Goal: Task Accomplishment & Management: Complete application form

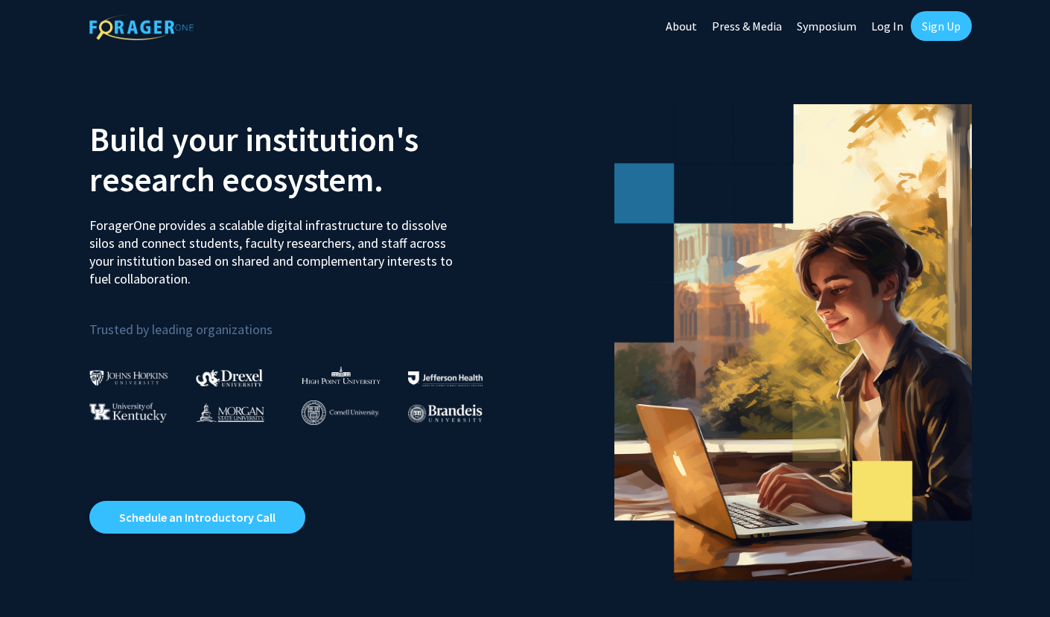
click at [884, 27] on link "Log In" at bounding box center [887, 26] width 47 height 52
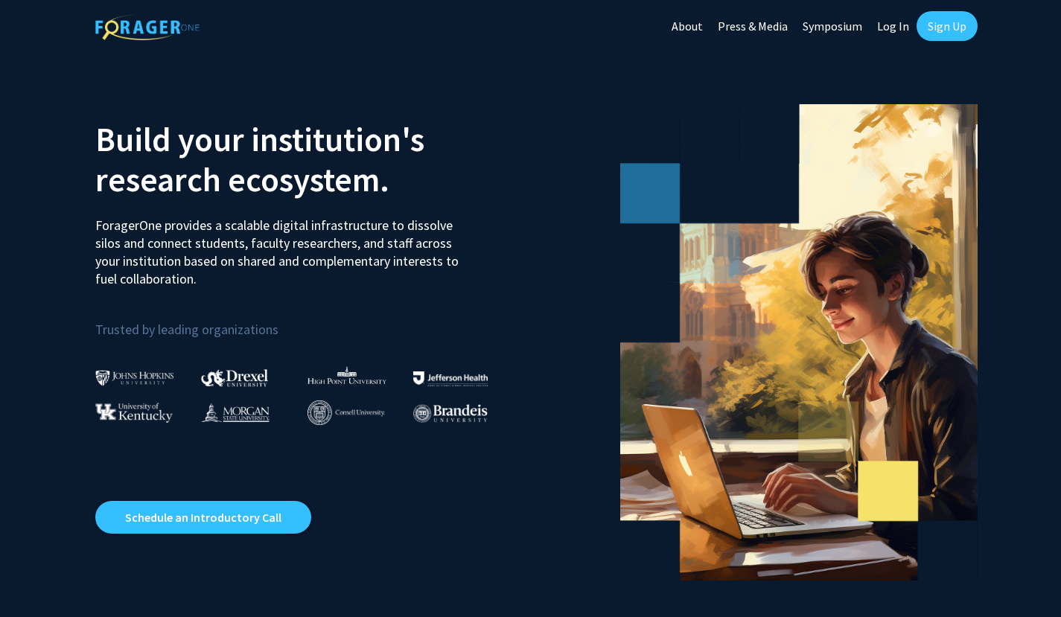
select select
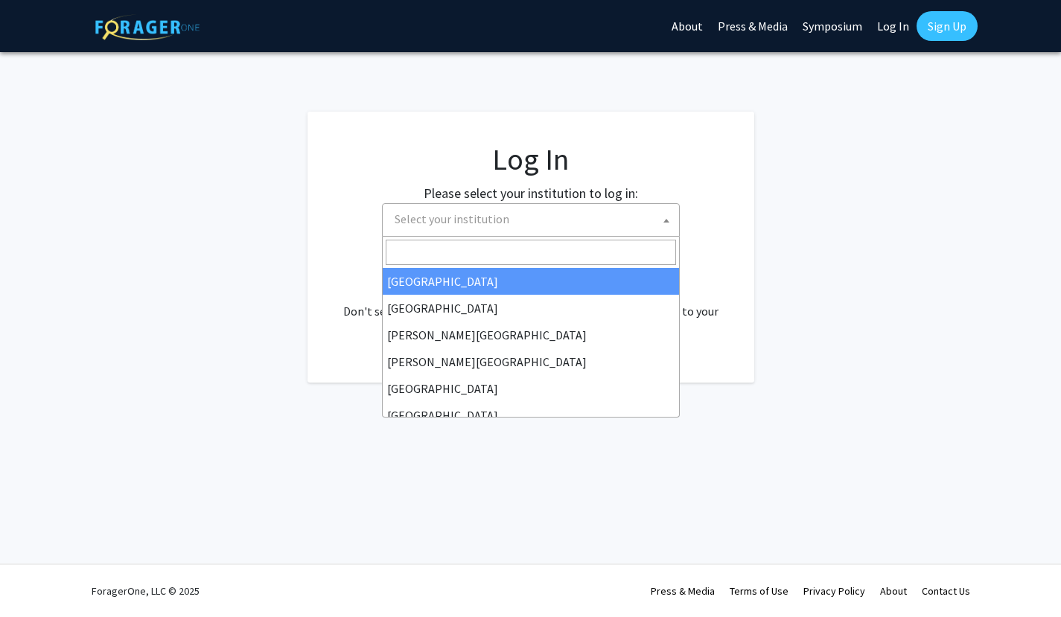
click at [528, 223] on span "Select your institution" at bounding box center [534, 219] width 290 height 31
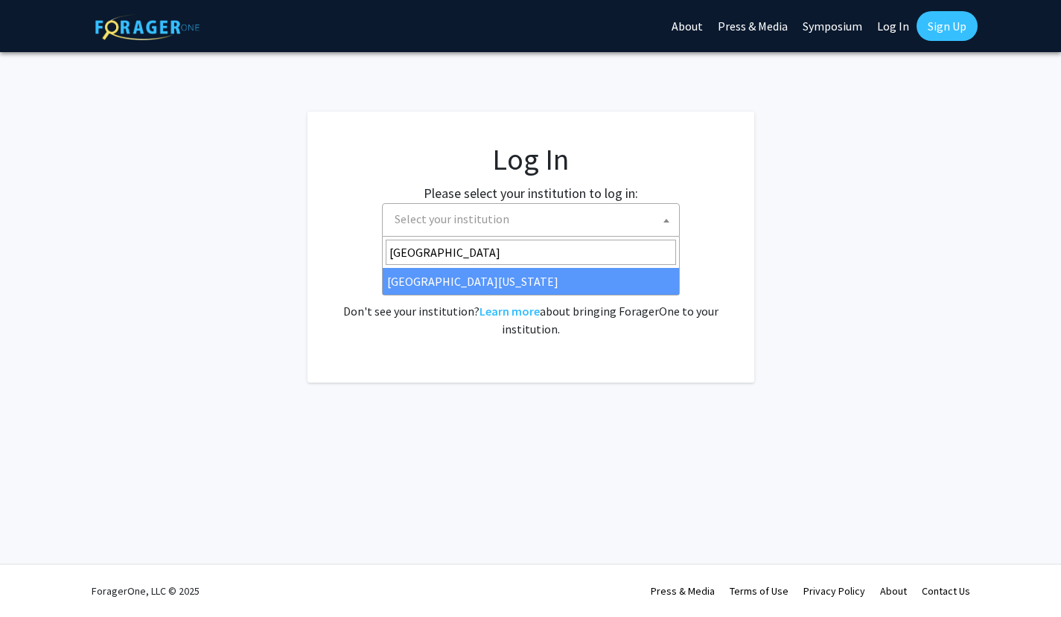
type input "[GEOGRAPHIC_DATA]"
select select "31"
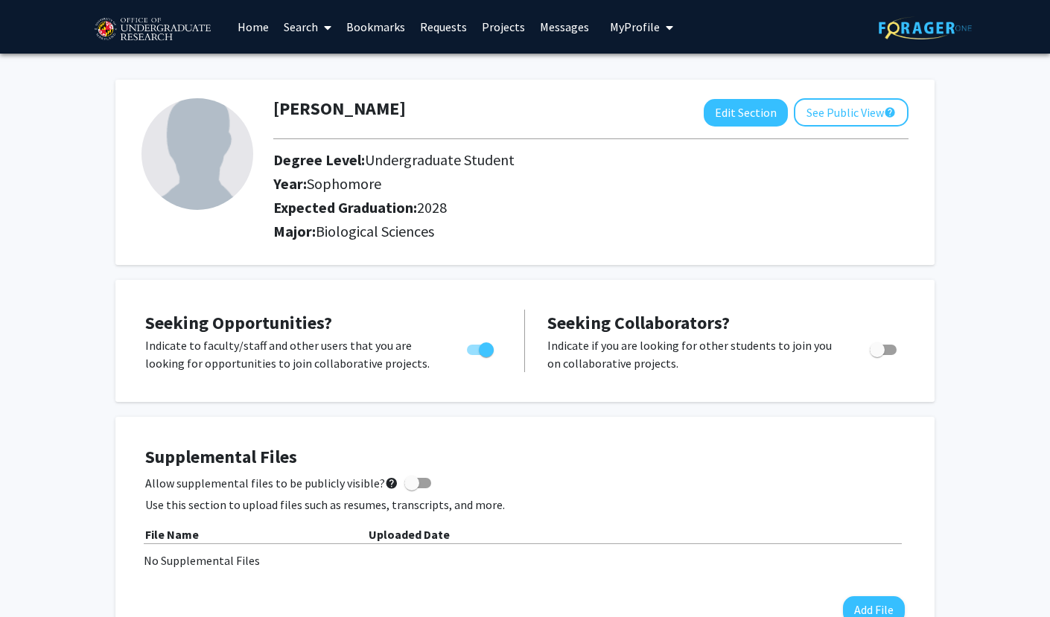
click at [308, 39] on link "Search" at bounding box center [307, 27] width 63 height 52
click at [327, 69] on span "Faculty/Staff" at bounding box center [330, 69] width 109 height 30
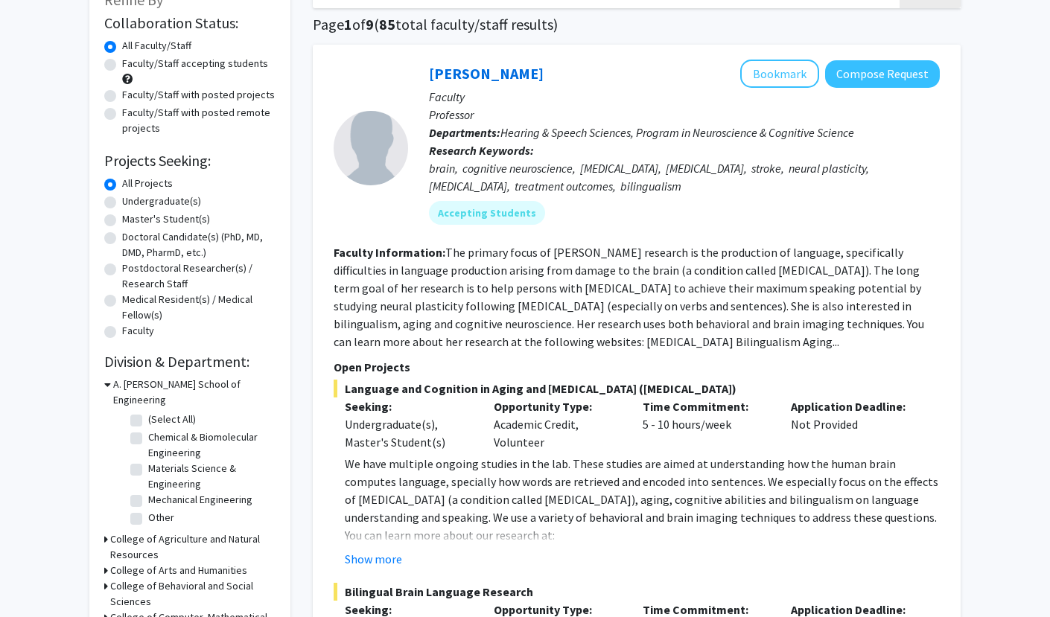
scroll to position [107, 0]
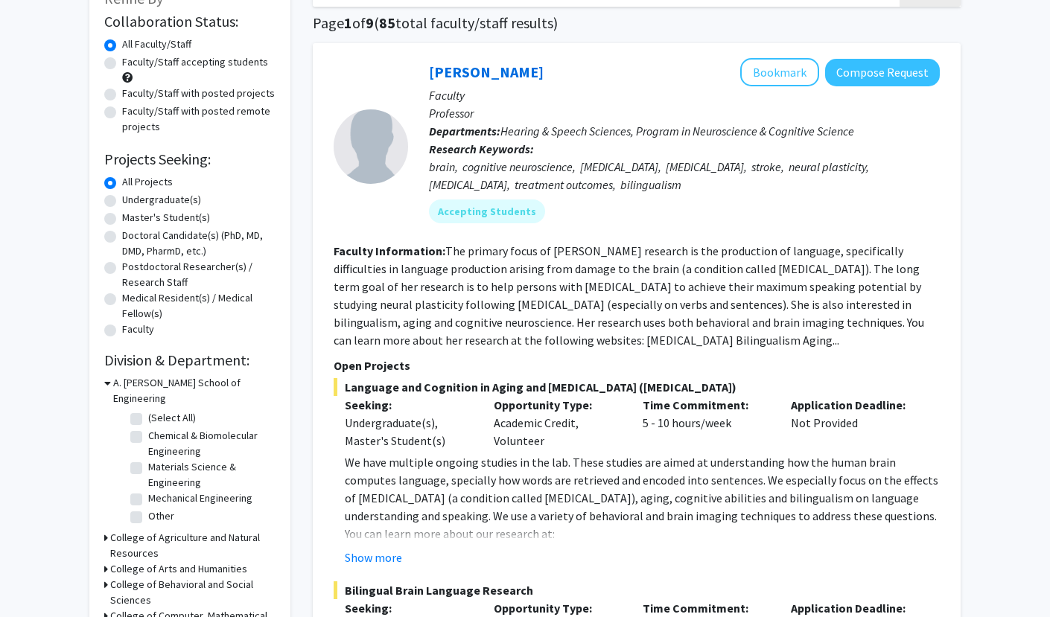
click at [122, 199] on label "Undergraduate(s)" at bounding box center [161, 200] width 79 height 16
click at [122, 199] on input "Undergraduate(s)" at bounding box center [127, 197] width 10 height 10
radio input "true"
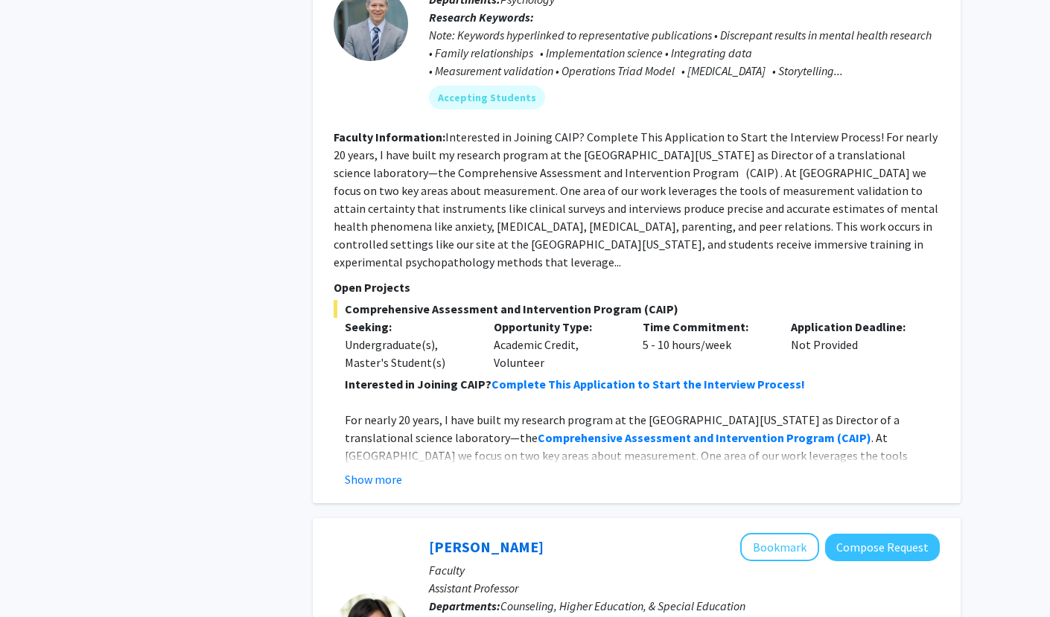
scroll to position [1768, 0]
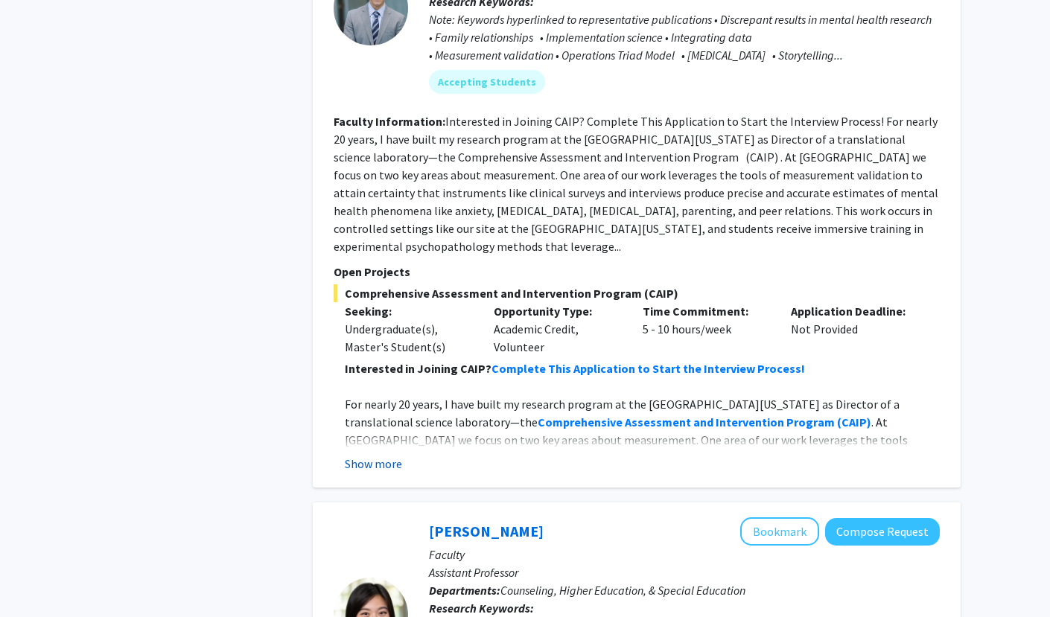
click at [380, 455] on button "Show more" at bounding box center [373, 464] width 57 height 18
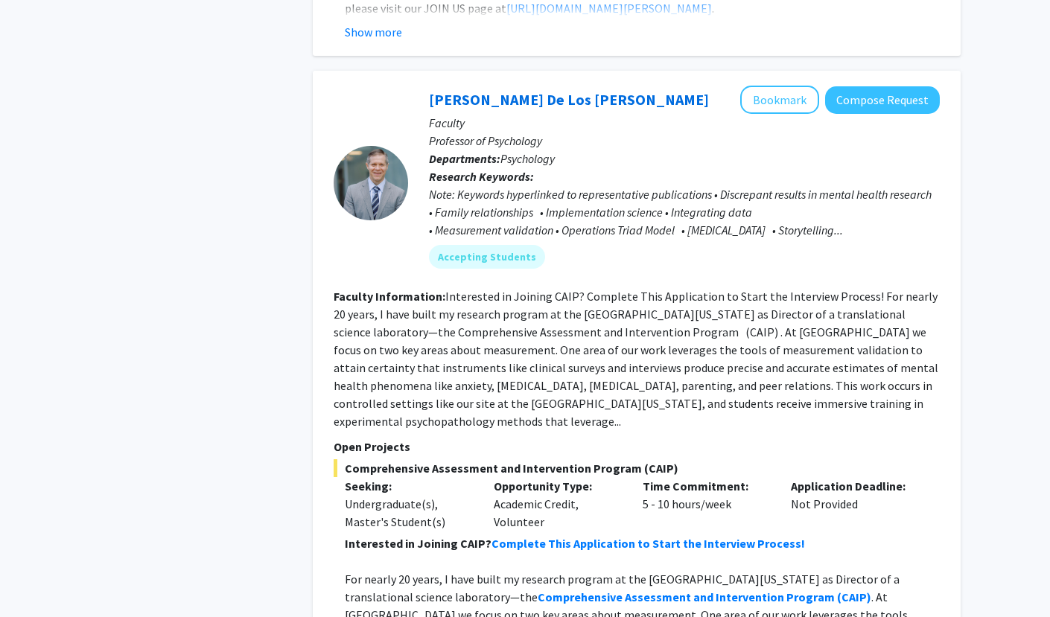
scroll to position [1590, 0]
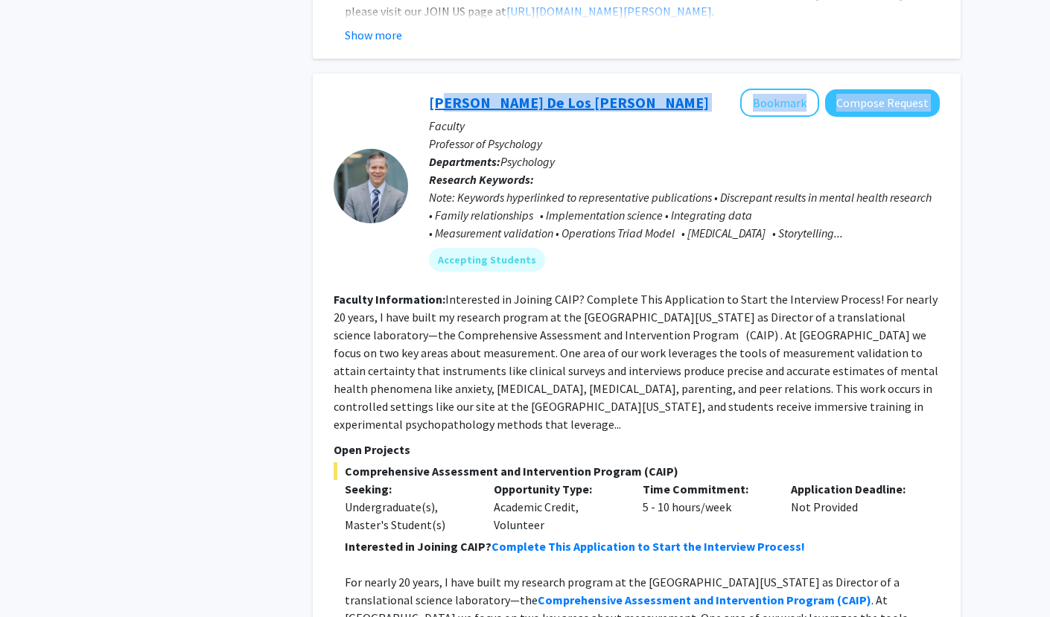
drag, startPoint x: 587, startPoint y: 91, endPoint x: 438, endPoint y: 87, distance: 149.7
click at [438, 89] on div "Andres De Los Reyes Bookmark Compose Request" at bounding box center [684, 103] width 511 height 28
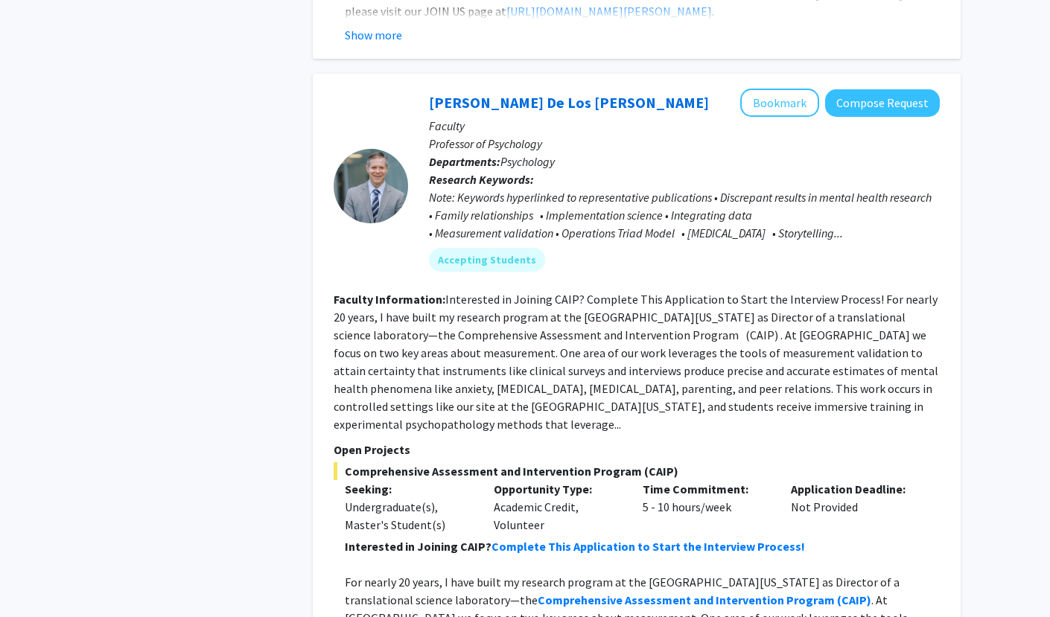
click at [416, 89] on div "Andres De Los Reyes Bookmark Compose Request Faculty Professor of Psychology De…" at bounding box center [674, 186] width 532 height 194
copy link "Andres De Los Reyes"
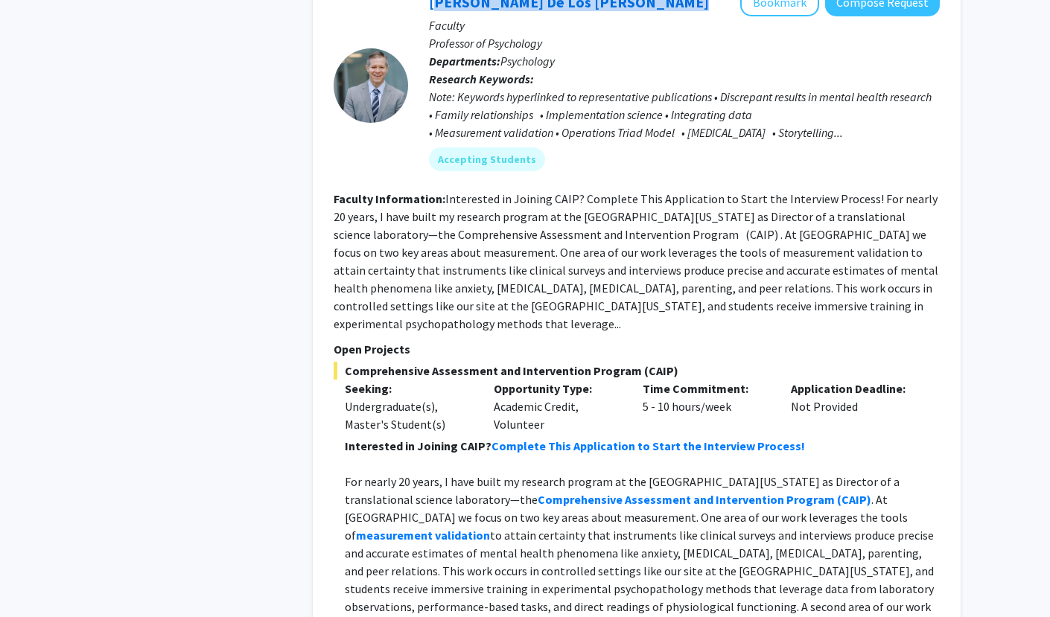
scroll to position [1709, 0]
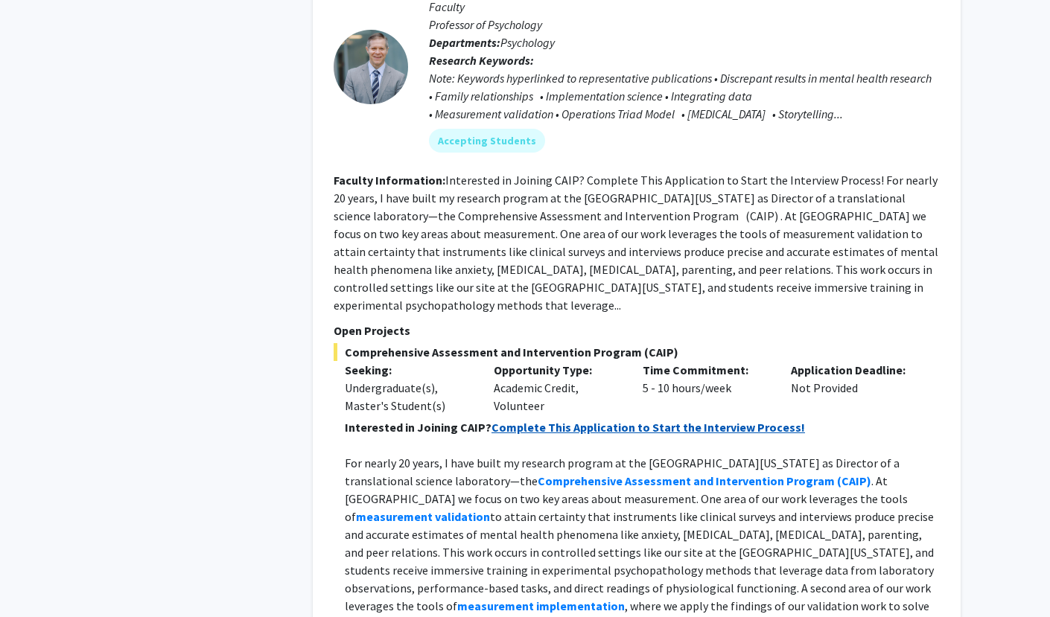
click at [558, 420] on strong "Complete This Application to Start the Interview Process!" at bounding box center [647, 427] width 313 height 15
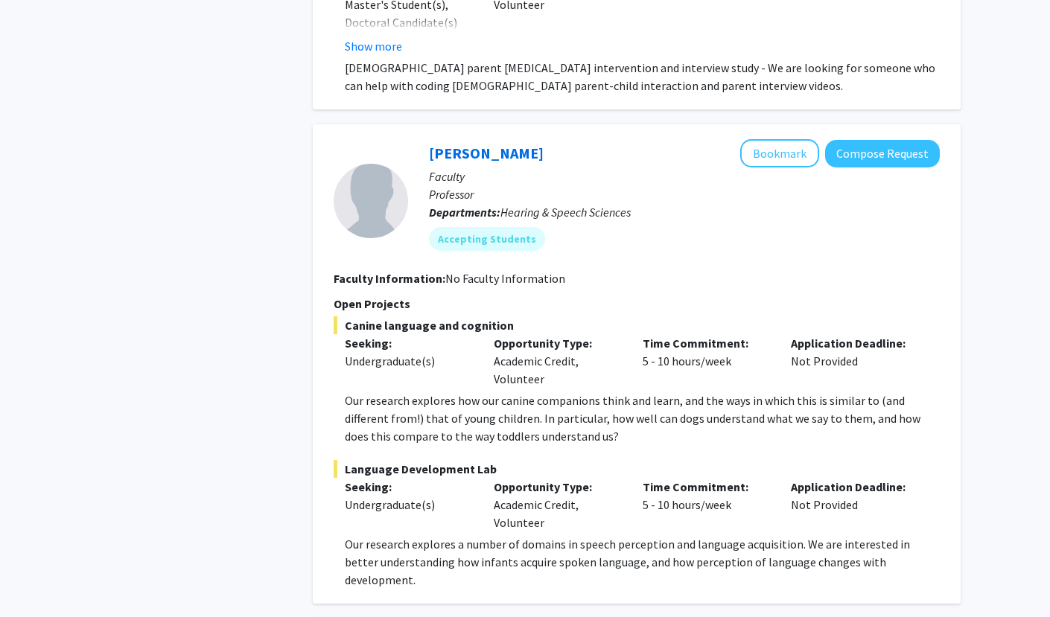
scroll to position [3429, 0]
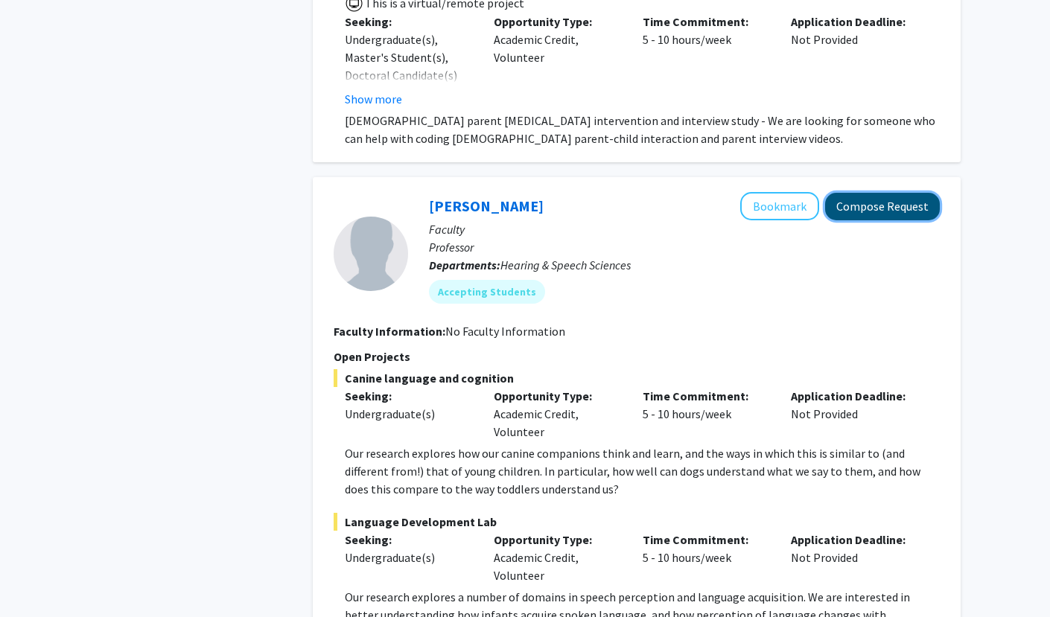
click at [865, 193] on button "Compose Request" at bounding box center [882, 207] width 115 height 28
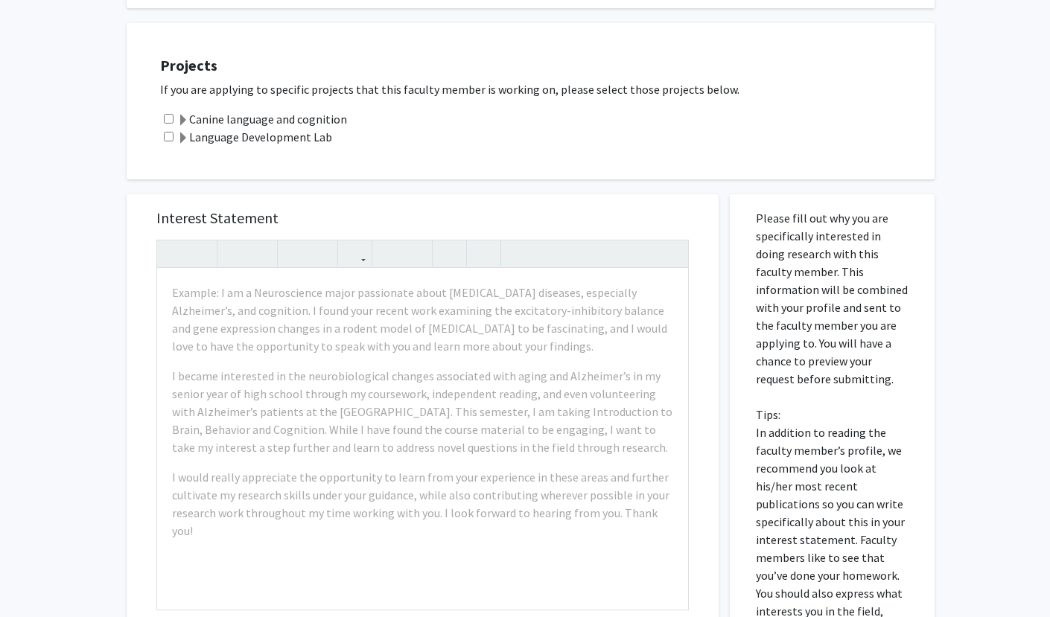
scroll to position [231, 0]
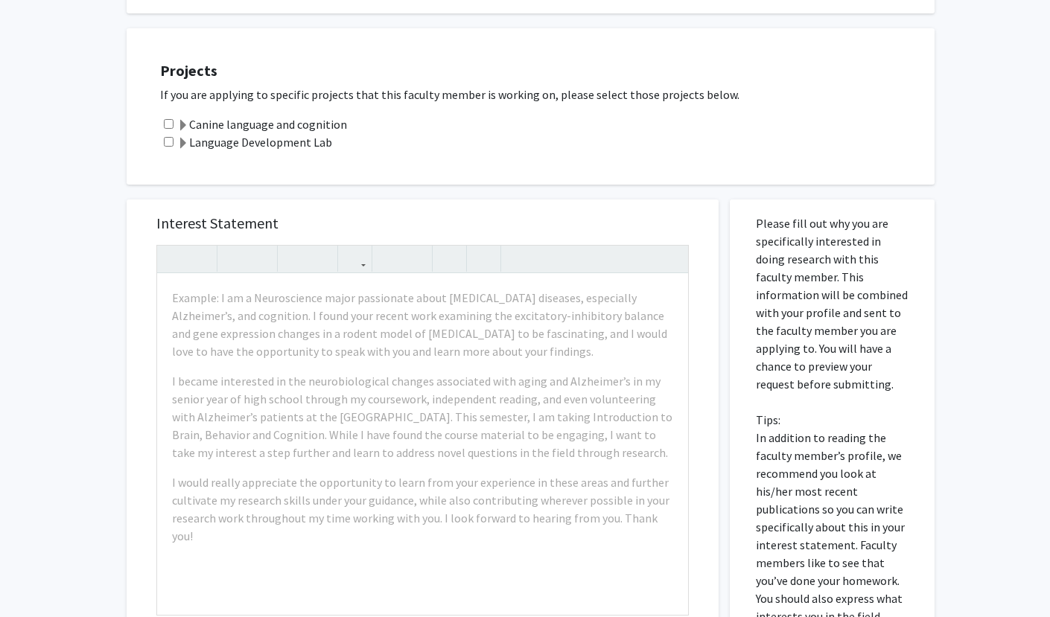
click at [189, 143] on label "Language Development Lab" at bounding box center [254, 142] width 155 height 18
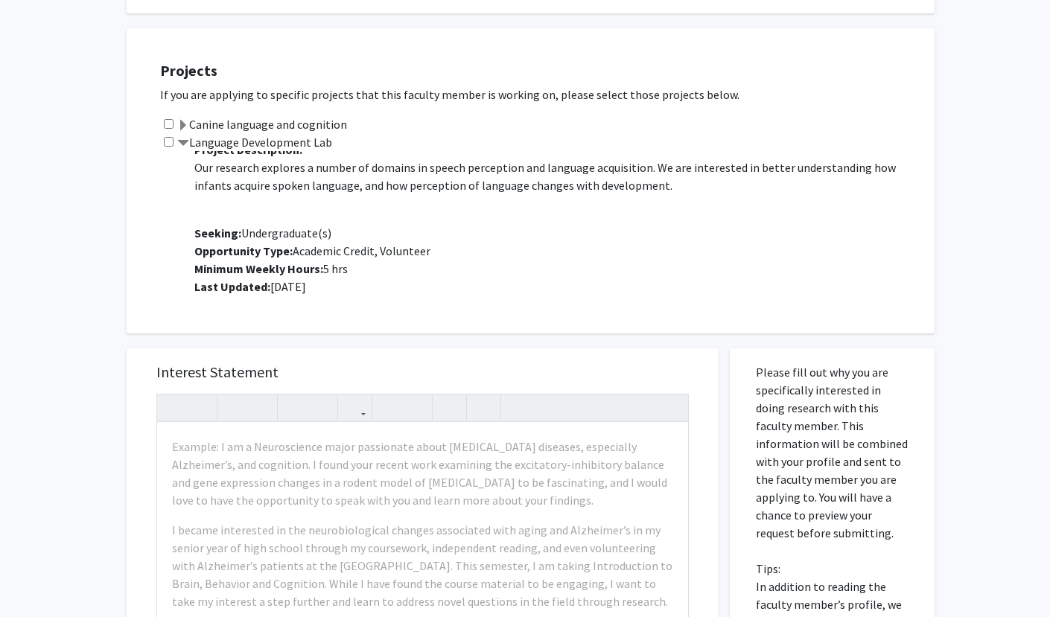
scroll to position [18, 0]
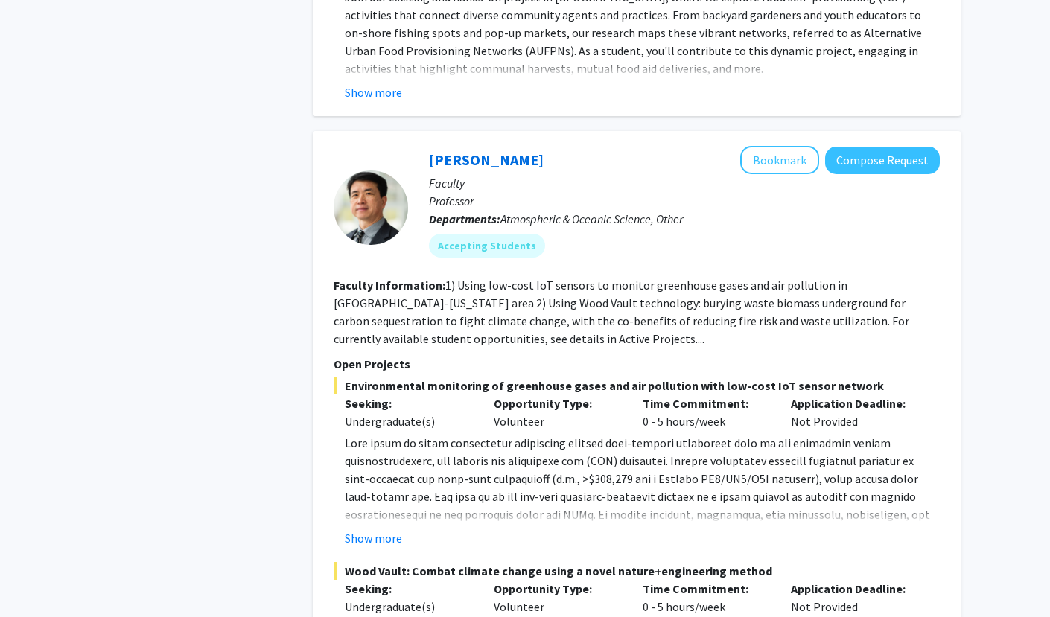
scroll to position [6958, 0]
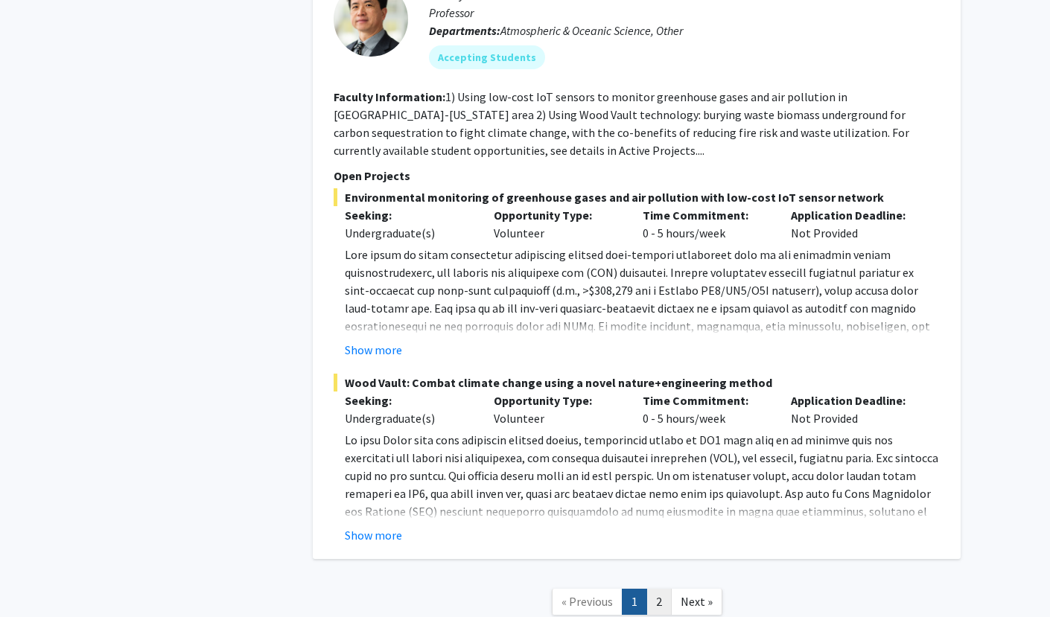
click at [656, 589] on link "2" at bounding box center [658, 602] width 25 height 26
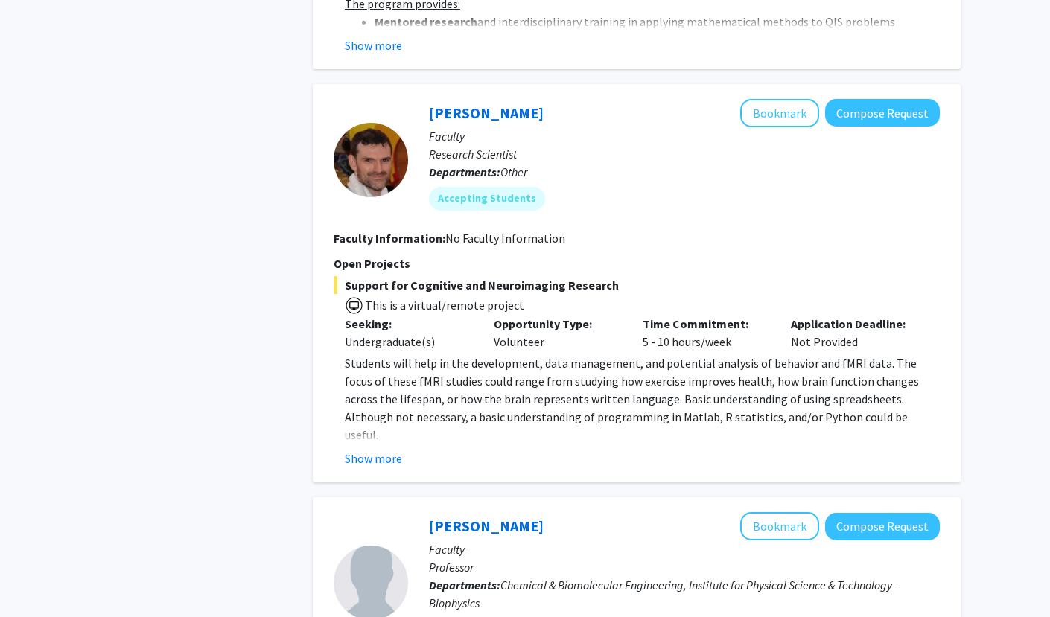
scroll to position [1173, 0]
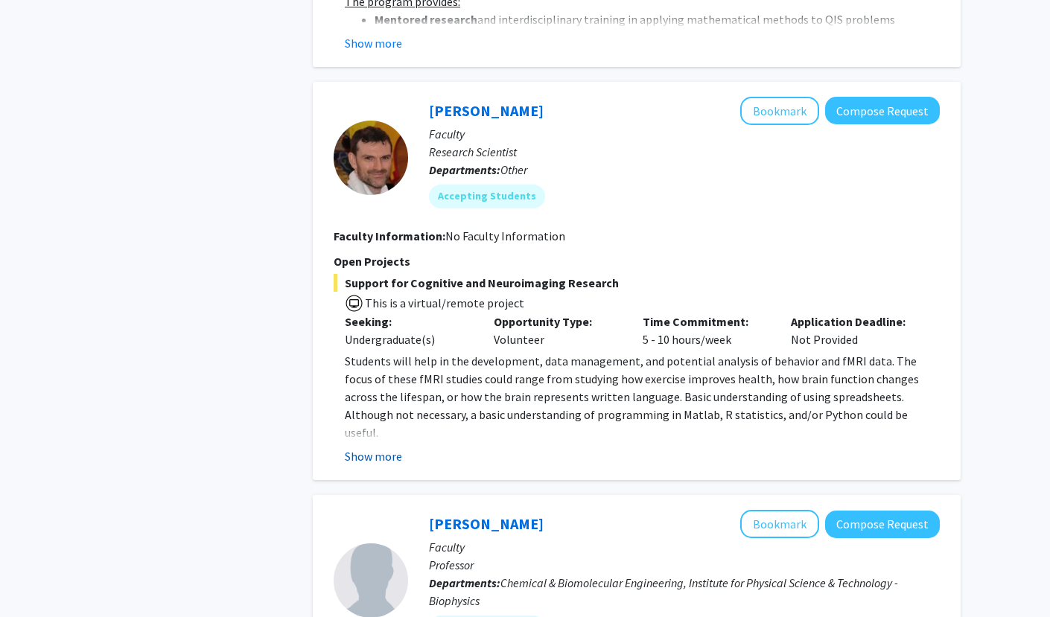
click at [357, 459] on button "Show more" at bounding box center [373, 456] width 57 height 18
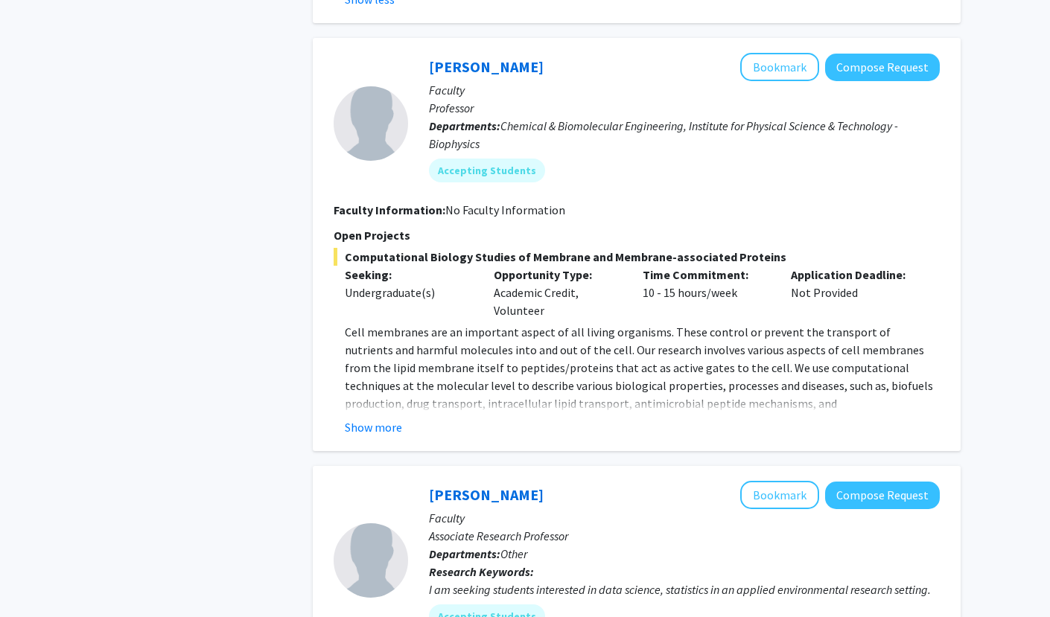
scroll to position [1678, 0]
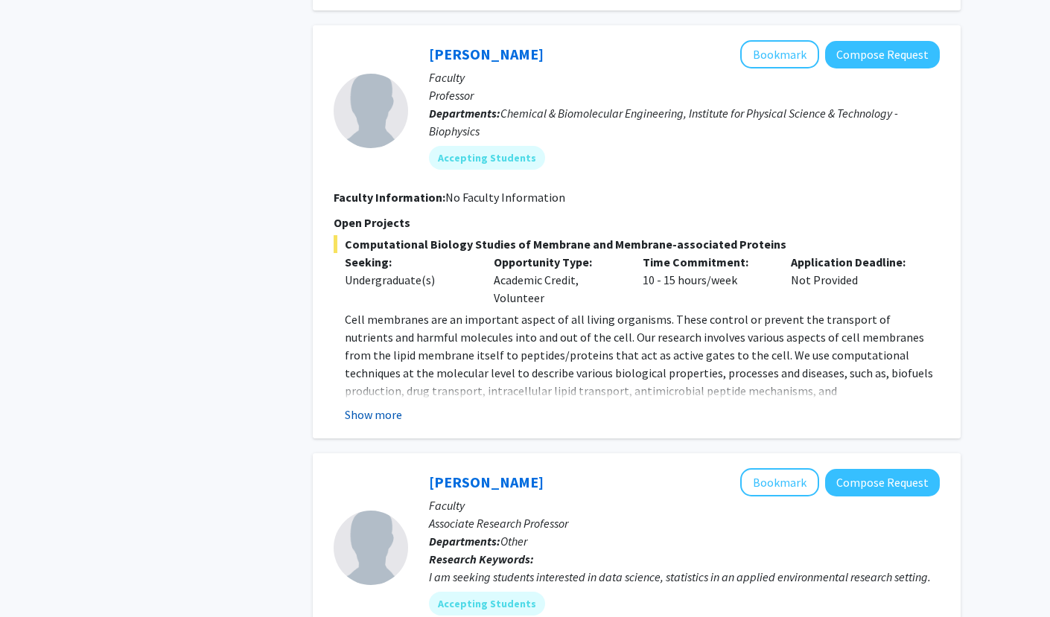
click at [380, 406] on button "Show more" at bounding box center [373, 415] width 57 height 18
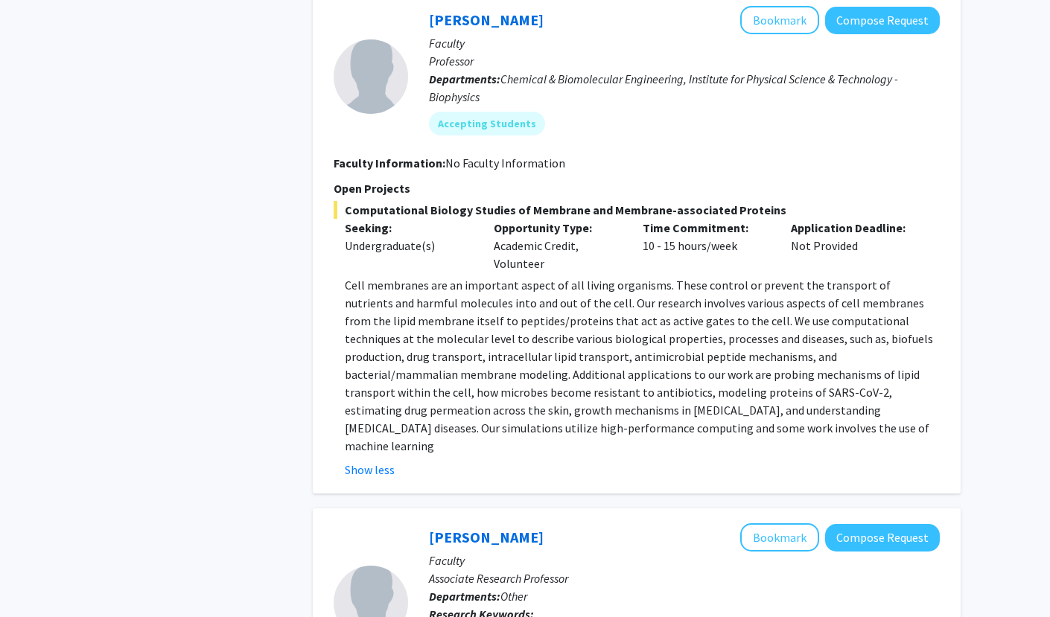
scroll to position [1639, 0]
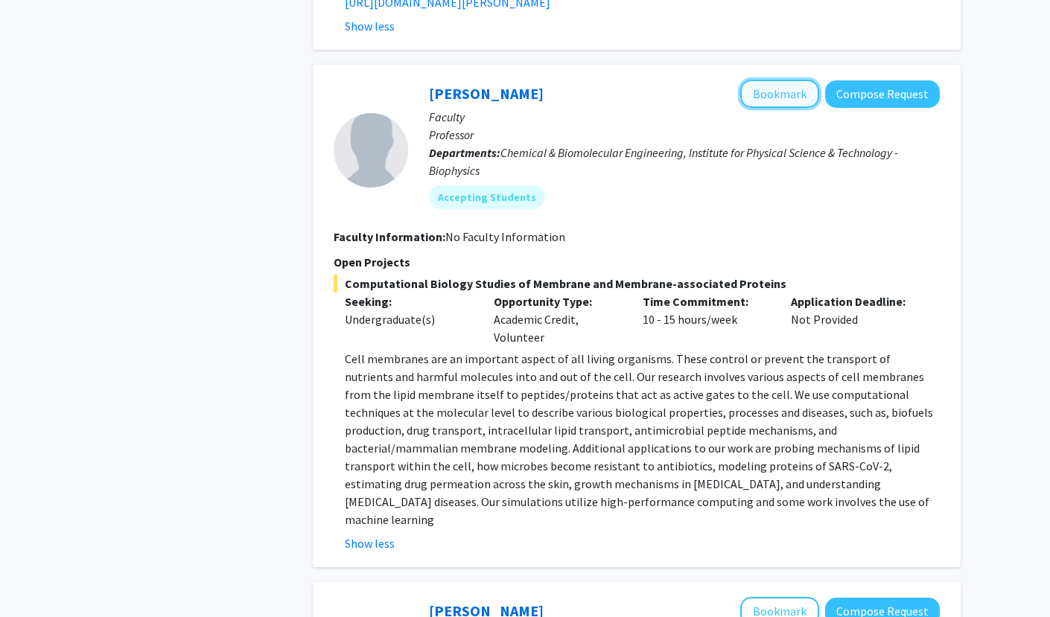
click at [783, 86] on button "Bookmark" at bounding box center [779, 94] width 79 height 28
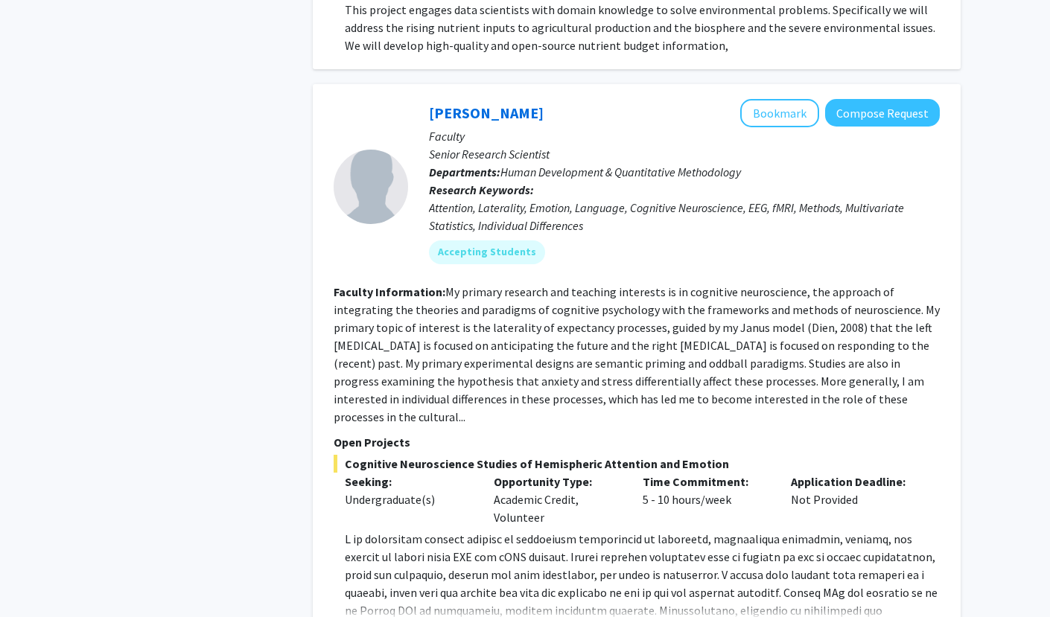
scroll to position [2688, 0]
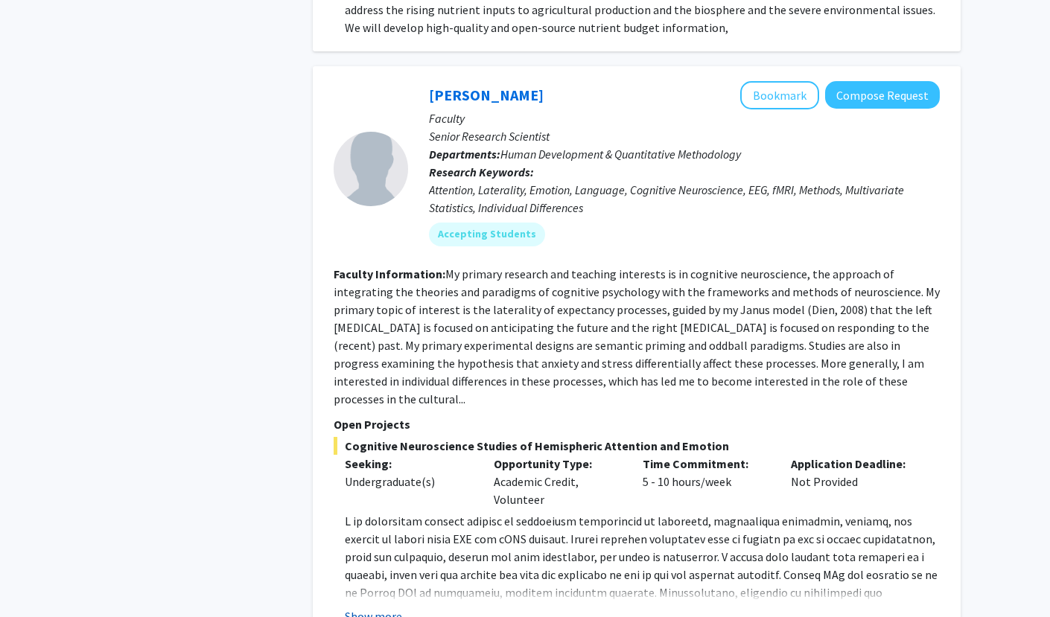
click at [369, 608] on button "Show more" at bounding box center [373, 617] width 57 height 18
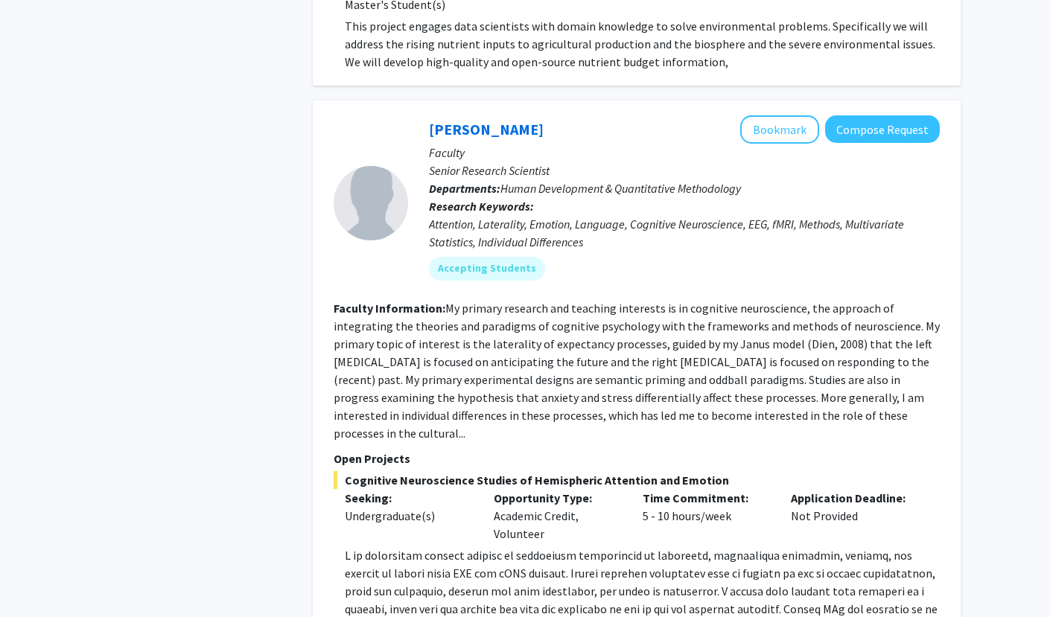
scroll to position [2666, 0]
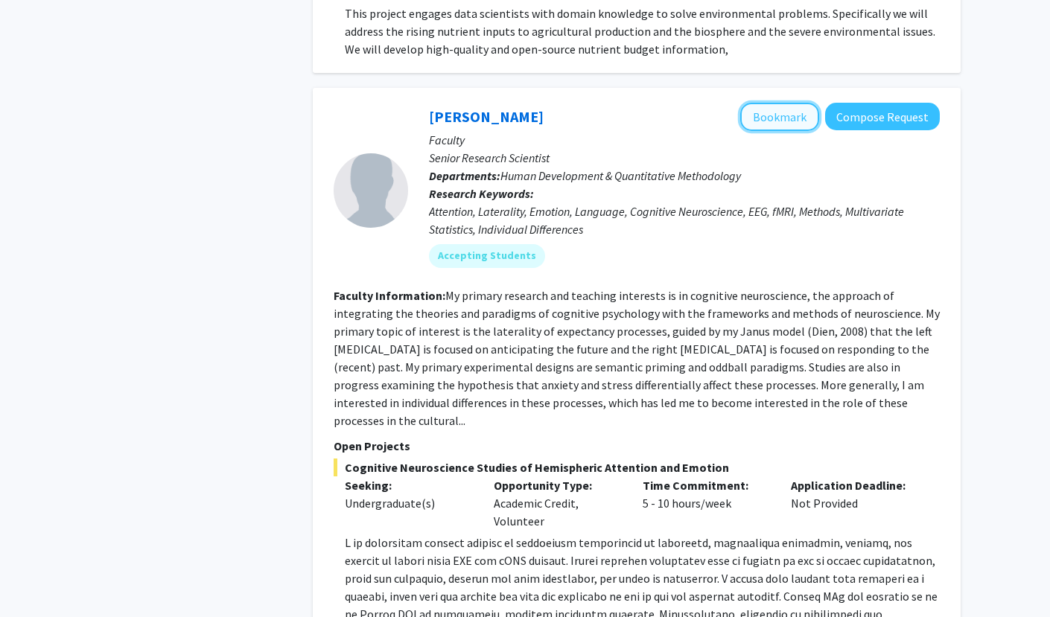
click at [773, 103] on button "Bookmark" at bounding box center [779, 117] width 79 height 28
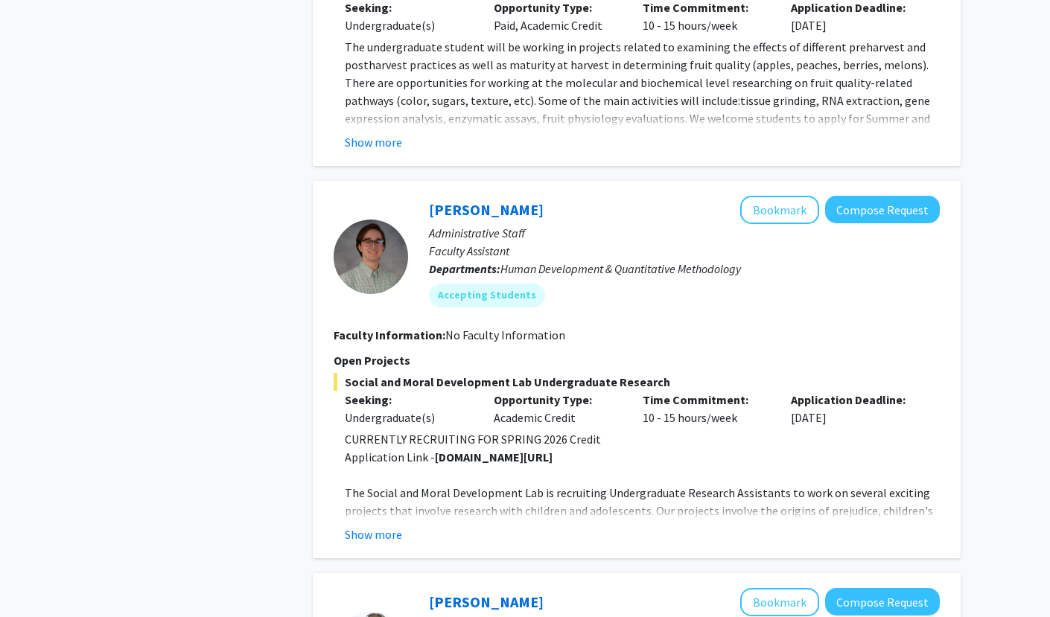
scroll to position [3698, 0]
click at [382, 525] on button "Show more" at bounding box center [373, 534] width 57 height 18
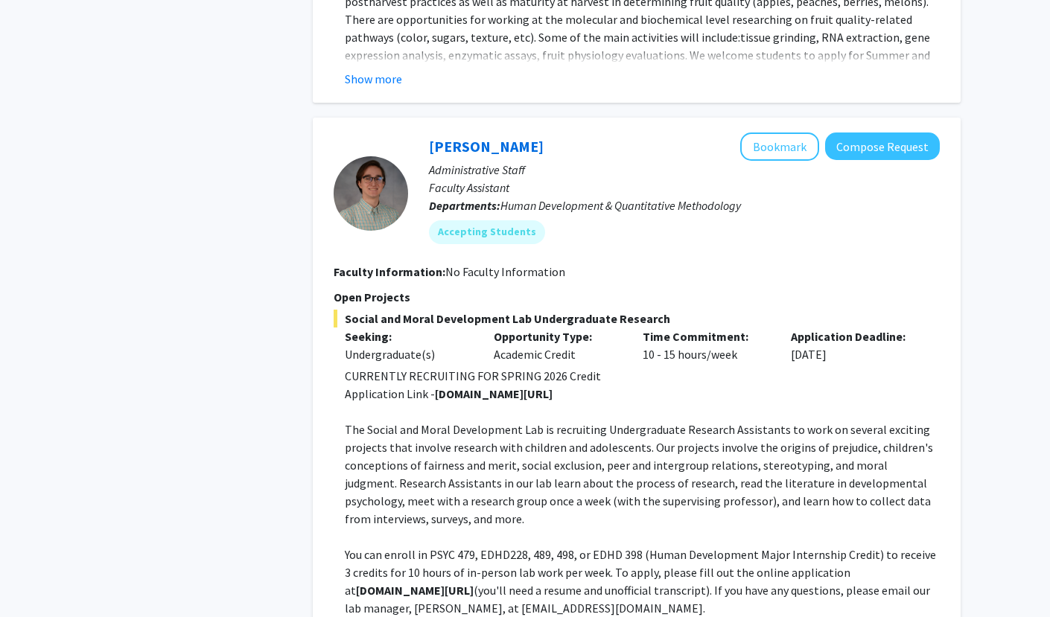
scroll to position [3762, 0]
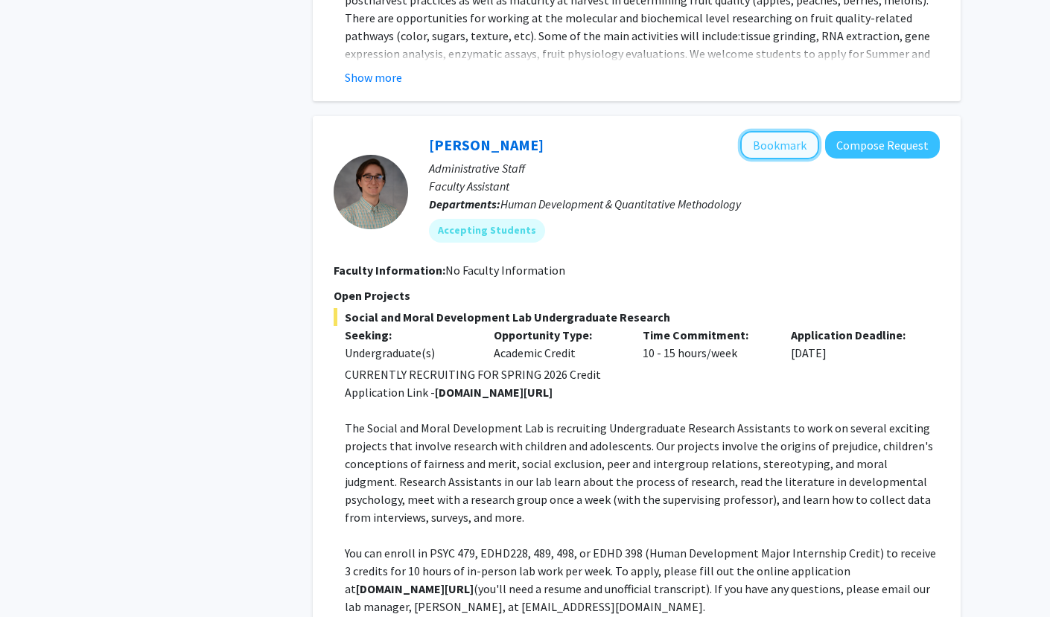
click at [767, 131] on button "Bookmark" at bounding box center [779, 145] width 79 height 28
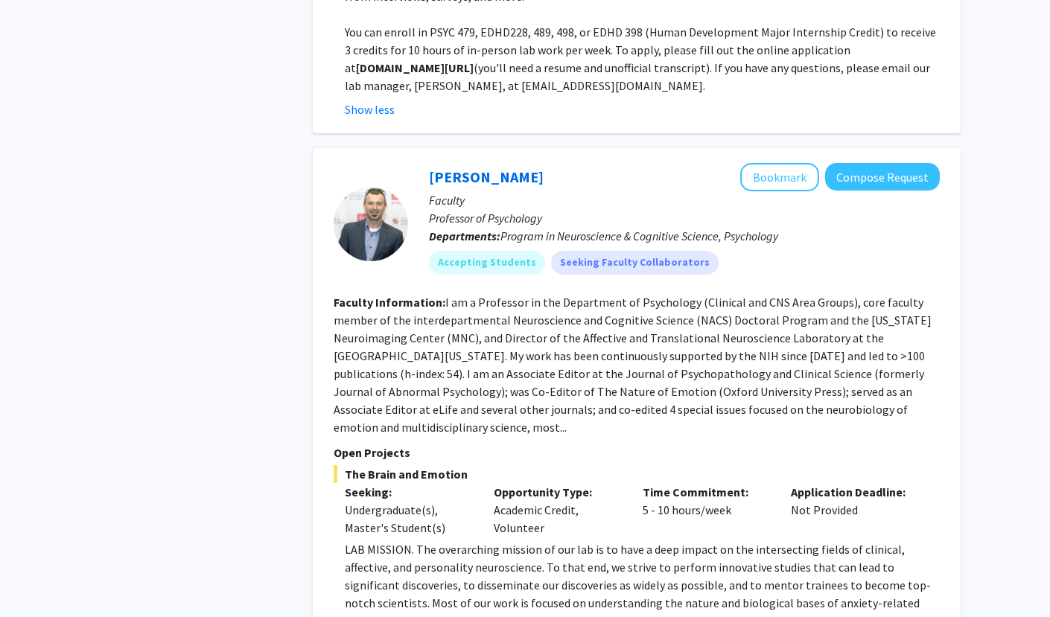
scroll to position [4285, 0]
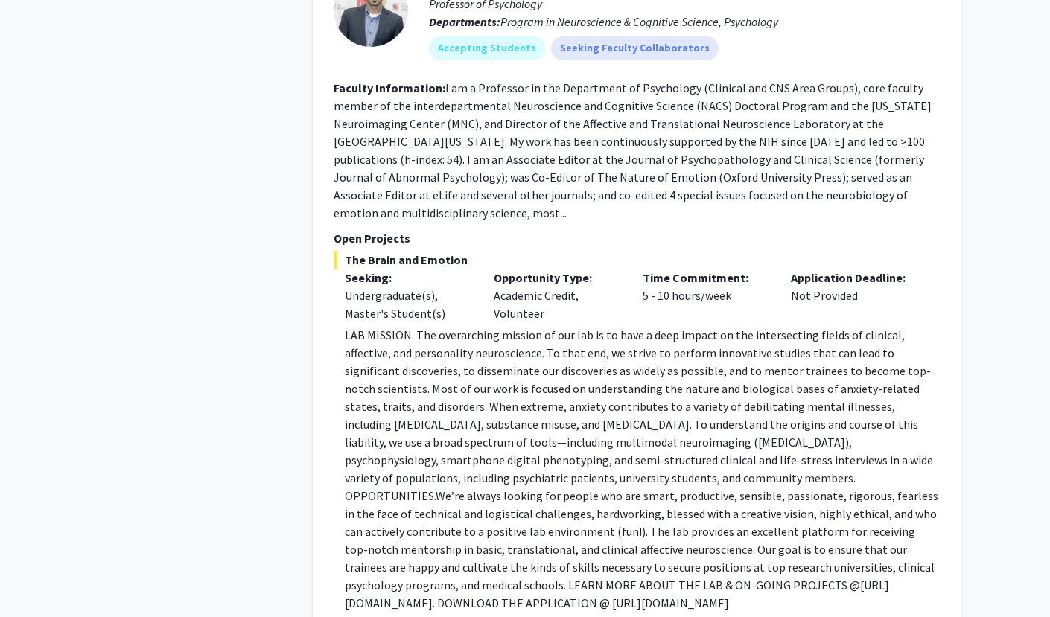
scroll to position [4497, 0]
click at [553, 524] on p "LAB MISSION. The overarching mission of our lab is to have a deep impact on the…" at bounding box center [642, 471] width 595 height 286
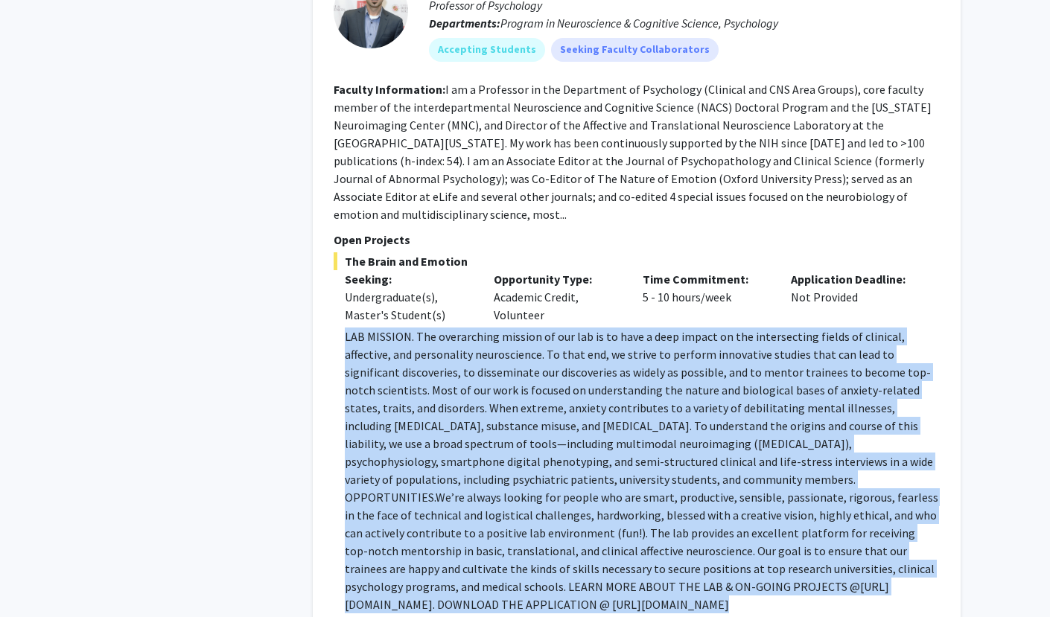
click at [553, 524] on p "LAB MISSION. The overarching mission of our lab is to have a deep impact on the…" at bounding box center [642, 471] width 595 height 286
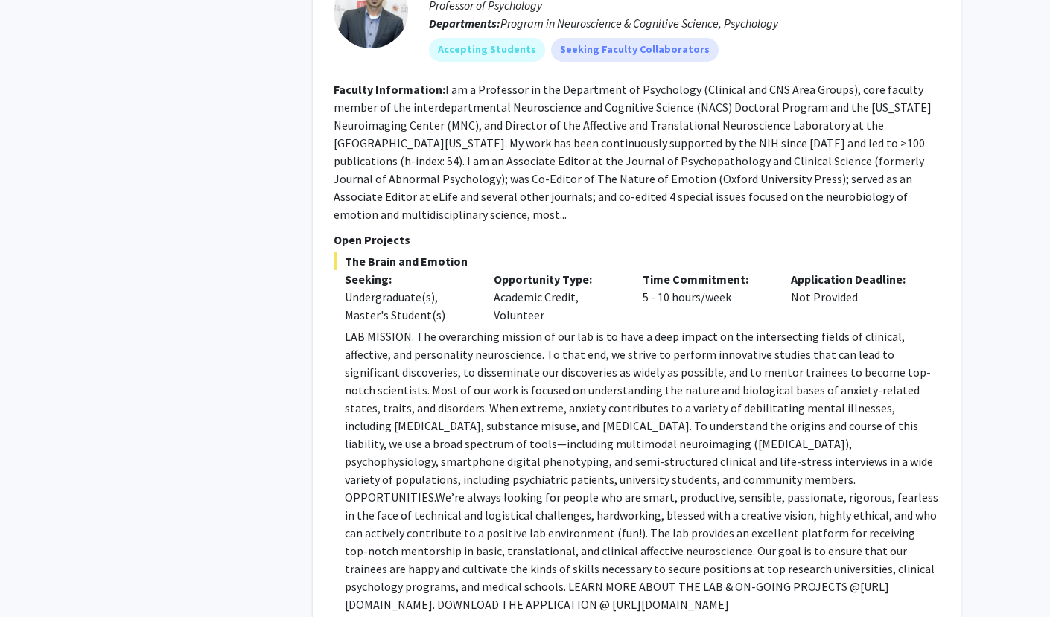
click at [614, 531] on p "LAB MISSION. The overarching mission of our lab is to have a deep impact on the…" at bounding box center [642, 471] width 595 height 286
drag, startPoint x: 689, startPoint y: 531, endPoint x: 345, endPoint y: 539, distance: 344.1
click at [345, 539] on p "LAB MISSION. The overarching mission of our lab is to have a deep impact on the…" at bounding box center [642, 471] width 595 height 286
copy p "https://shackmanlab.org/positions/undergraduate_postbacras/"
click at [511, 350] on p "LAB MISSION. The overarching mission of our lab is to have a deep impact on the…" at bounding box center [642, 471] width 595 height 286
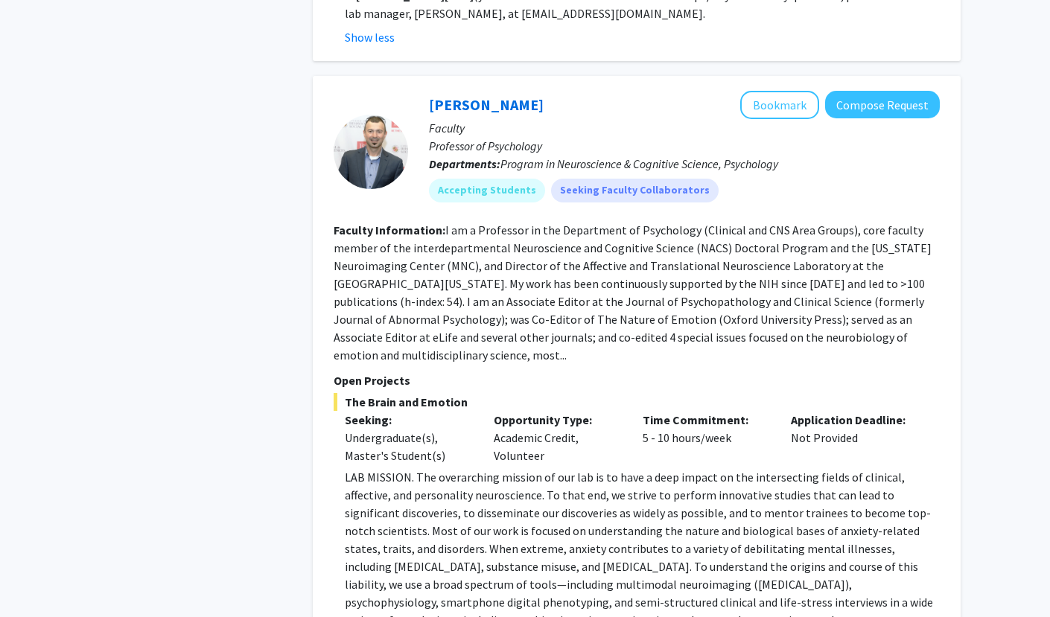
scroll to position [4300, 0]
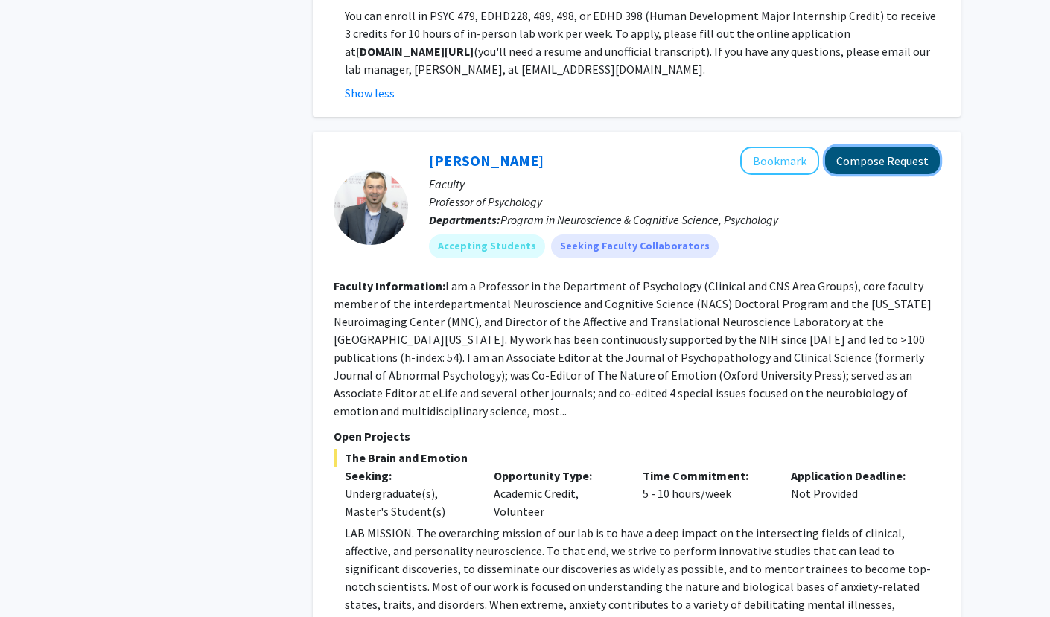
click at [861, 147] on button "Compose Request" at bounding box center [882, 161] width 115 height 28
